Goal: Task Accomplishment & Management: Use online tool/utility

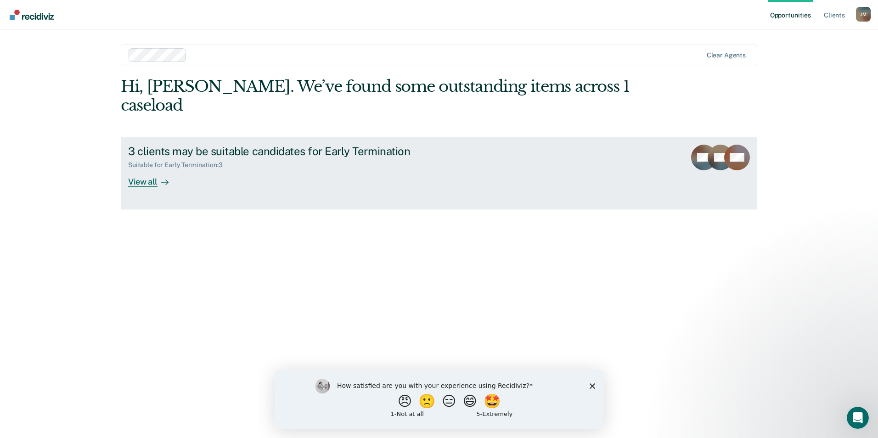
click at [145, 169] on div "View all" at bounding box center [153, 178] width 51 height 18
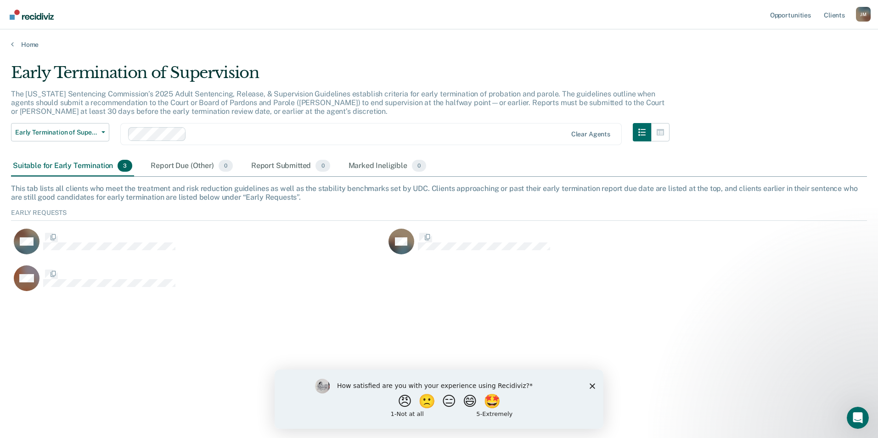
scroll to position [86, 849]
